Goal: Transaction & Acquisition: Complete application form

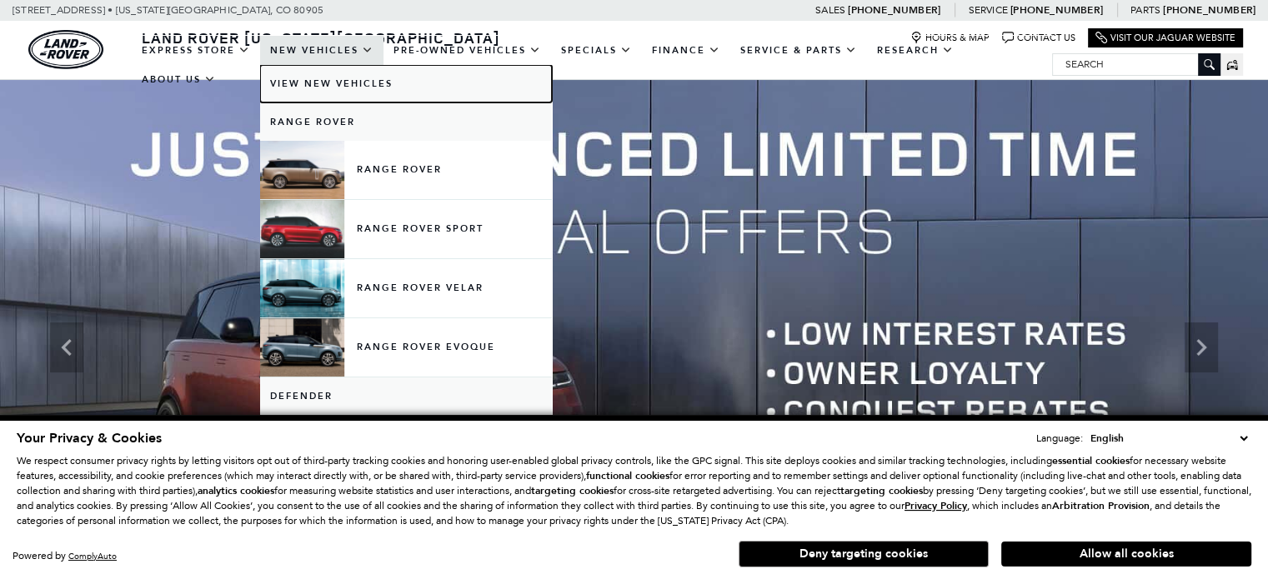
click at [330, 84] on link "View New Vehicles" at bounding box center [406, 84] width 292 height 38
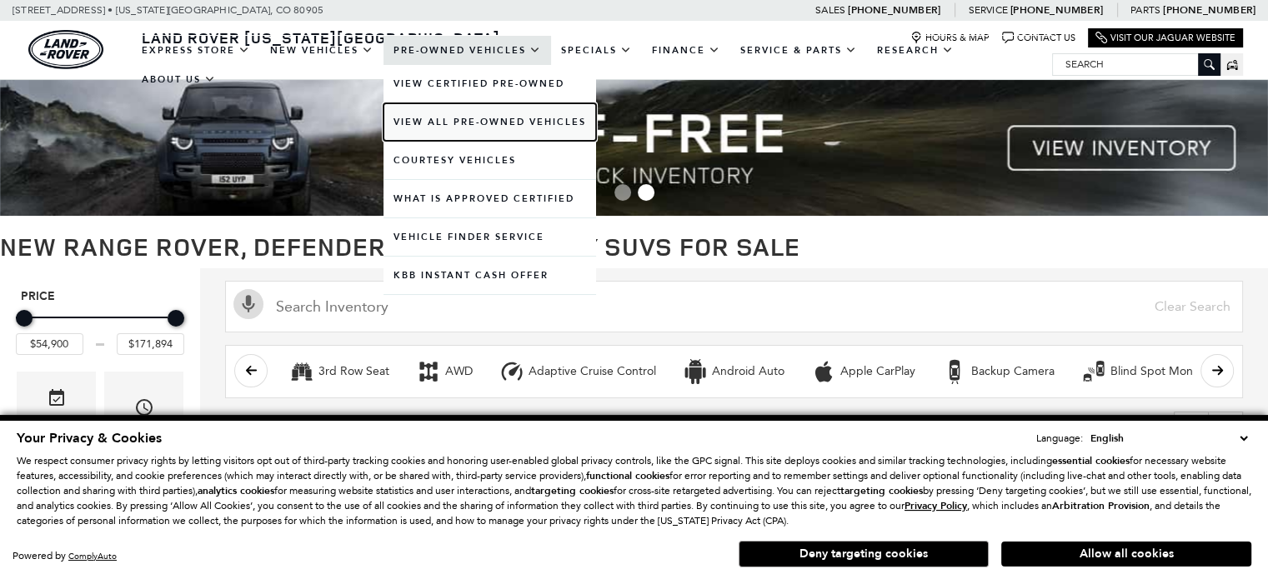
click at [440, 123] on link "View All Pre-Owned Vehicles" at bounding box center [489, 122] width 213 height 38
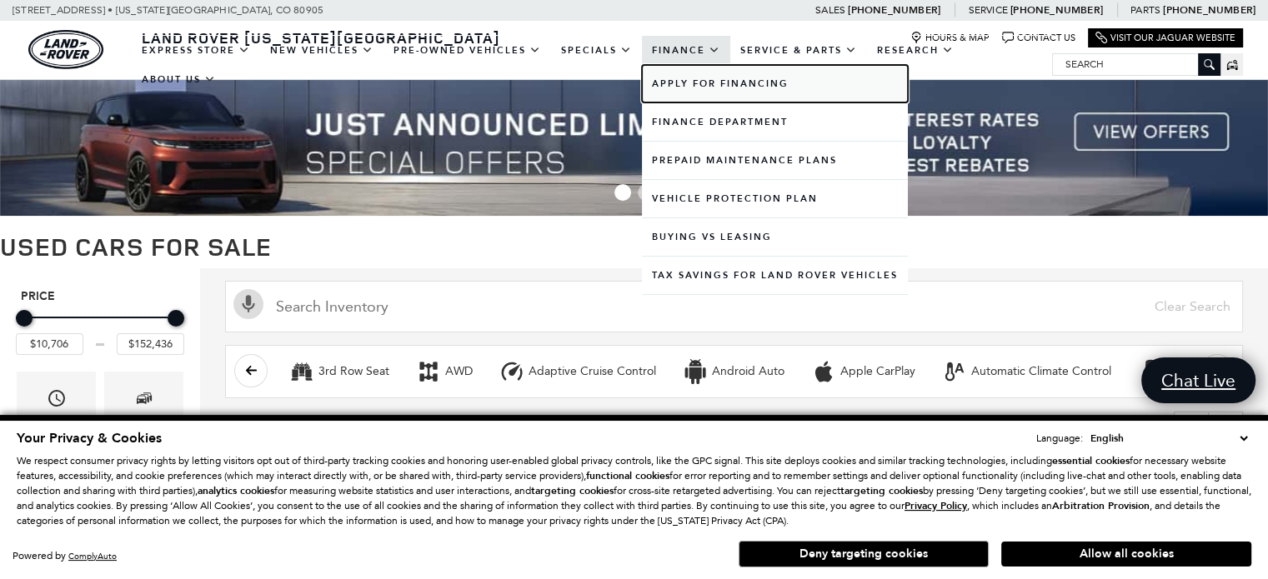
click at [676, 94] on link "Apply for Financing" at bounding box center [775, 84] width 266 height 38
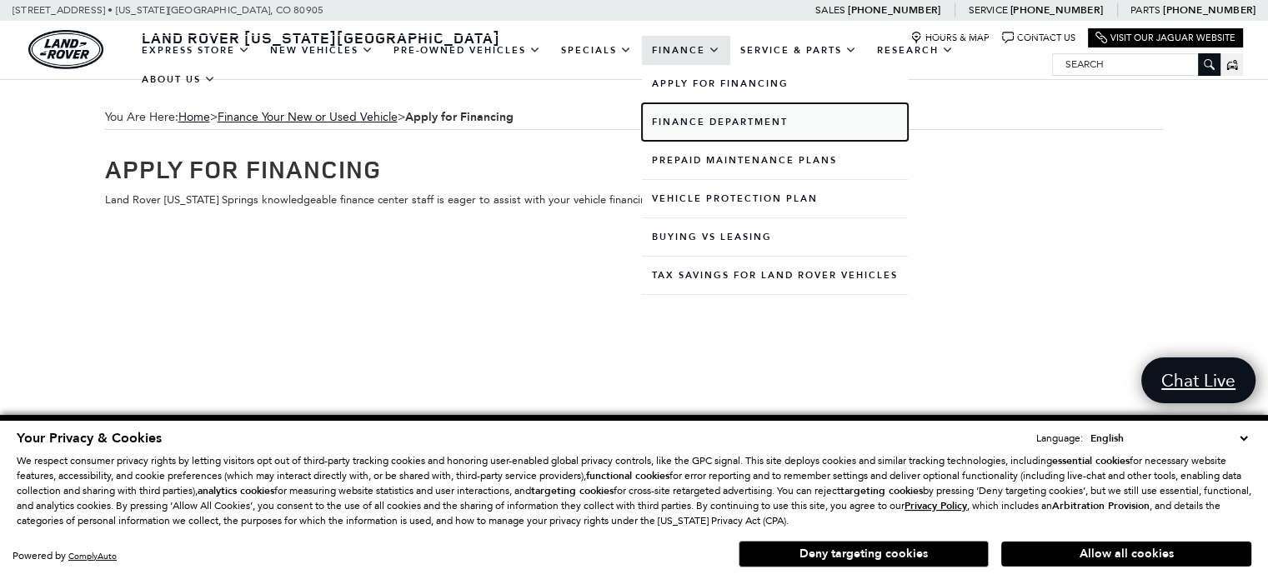
click at [740, 126] on link "Finance Department" at bounding box center [775, 122] width 266 height 38
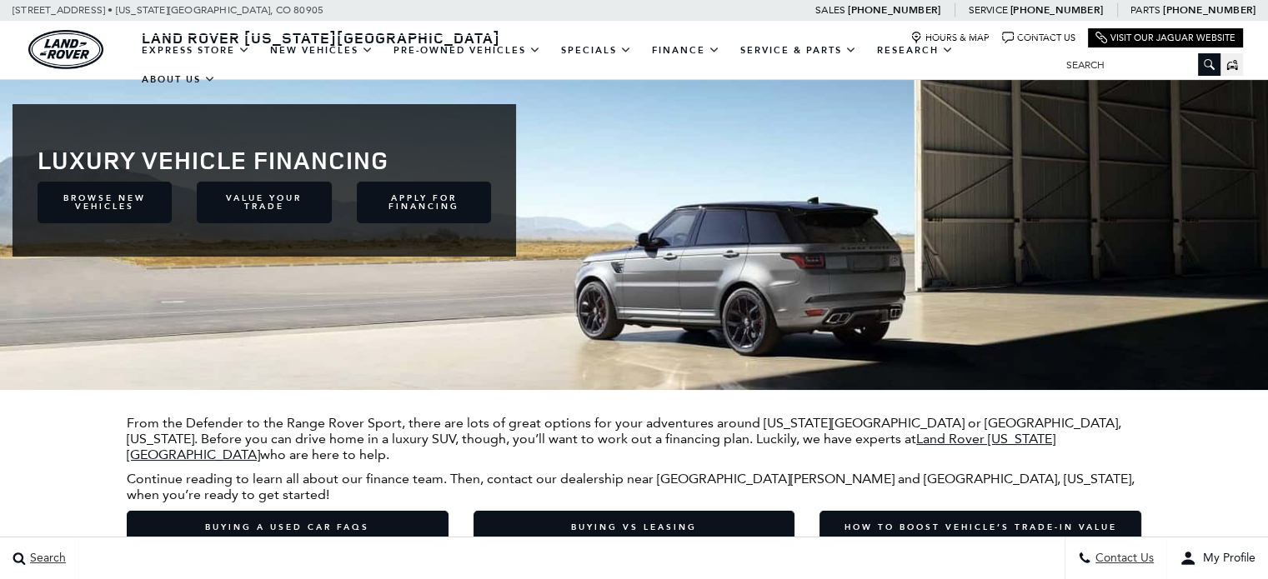
scroll to position [55, 0]
